Goal: Navigation & Orientation: Go to known website

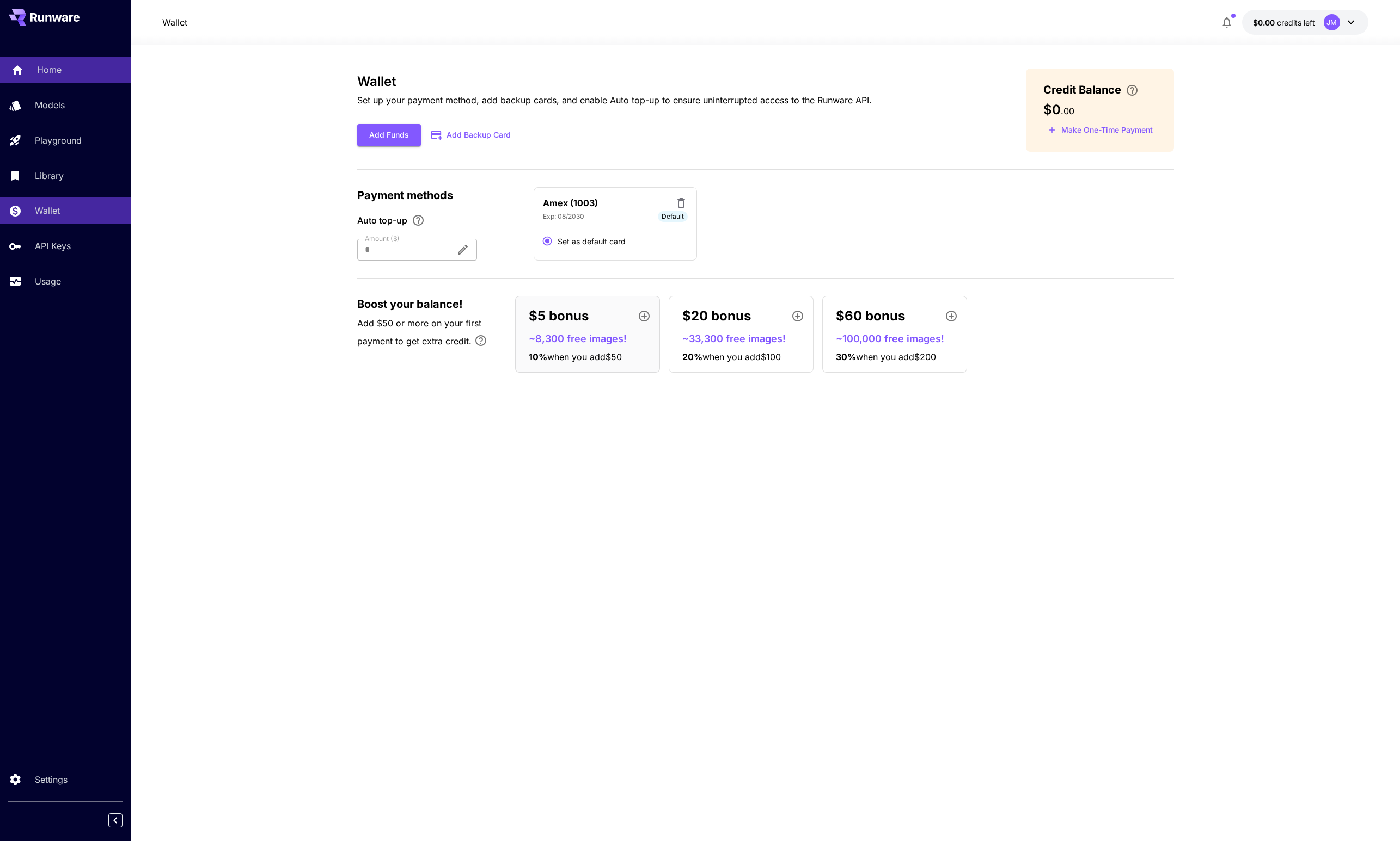
click at [46, 71] on p "Home" at bounding box center [49, 69] width 25 height 13
